Goal: Download file/media

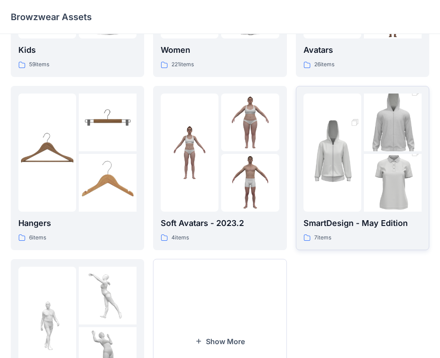
scroll to position [134, 0]
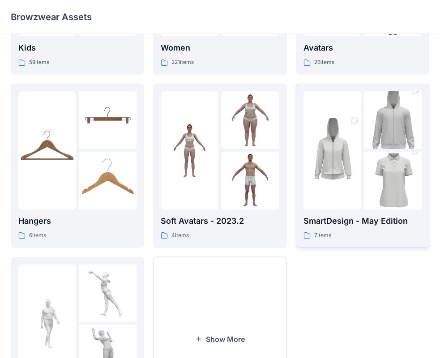
click at [342, 168] on img at bounding box center [333, 150] width 58 height 87
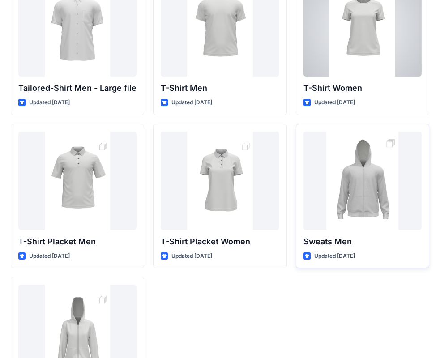
scroll to position [90, 0]
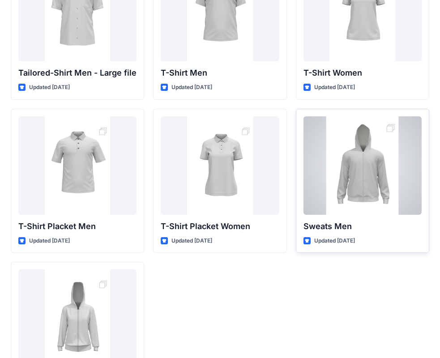
click at [374, 178] on div at bounding box center [363, 166] width 118 height 99
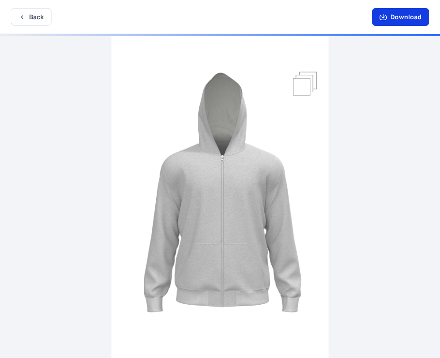
click at [405, 16] on button "Download" at bounding box center [400, 17] width 57 height 18
